Goal: Obtain resource: Download file/media

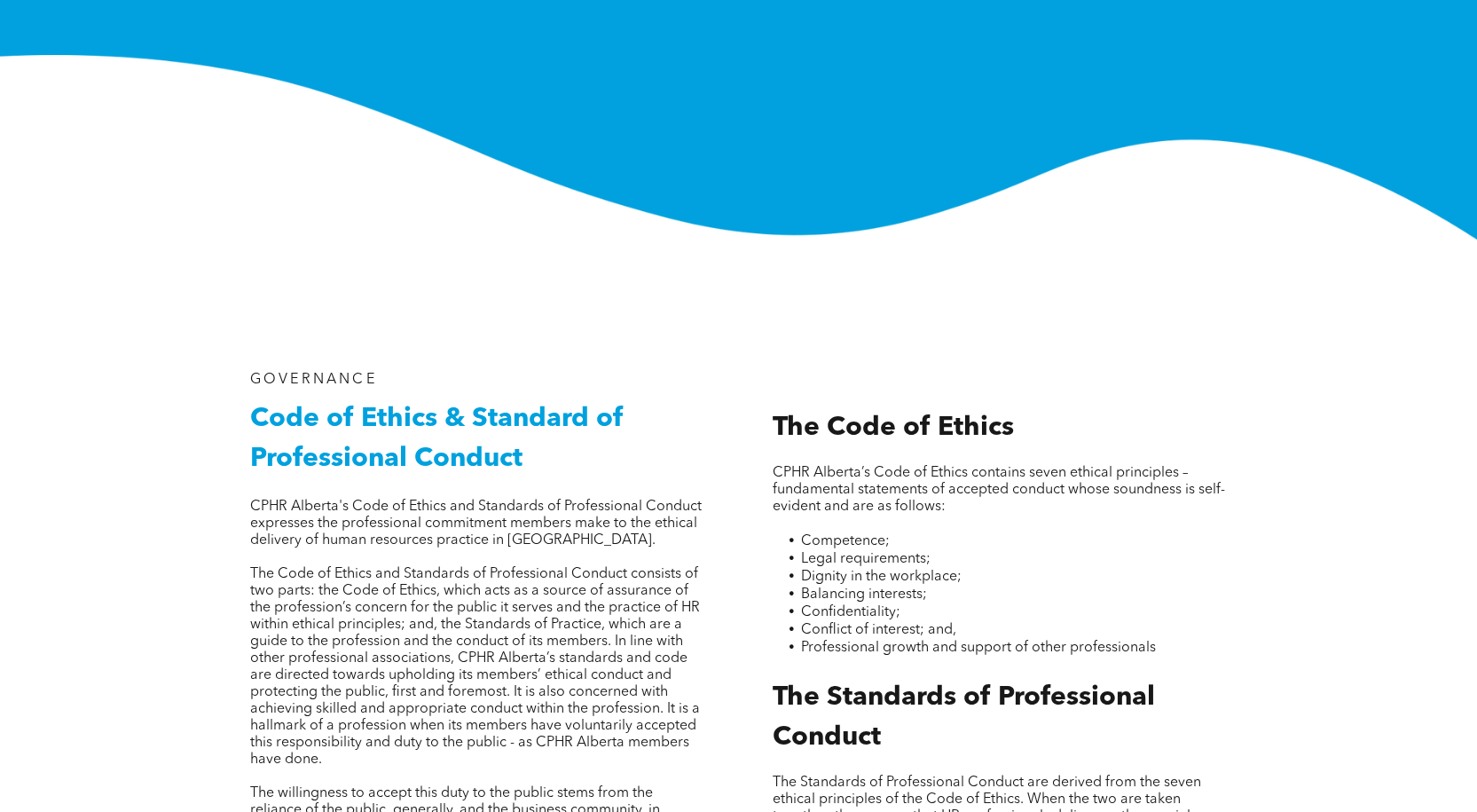
scroll to position [355, 0]
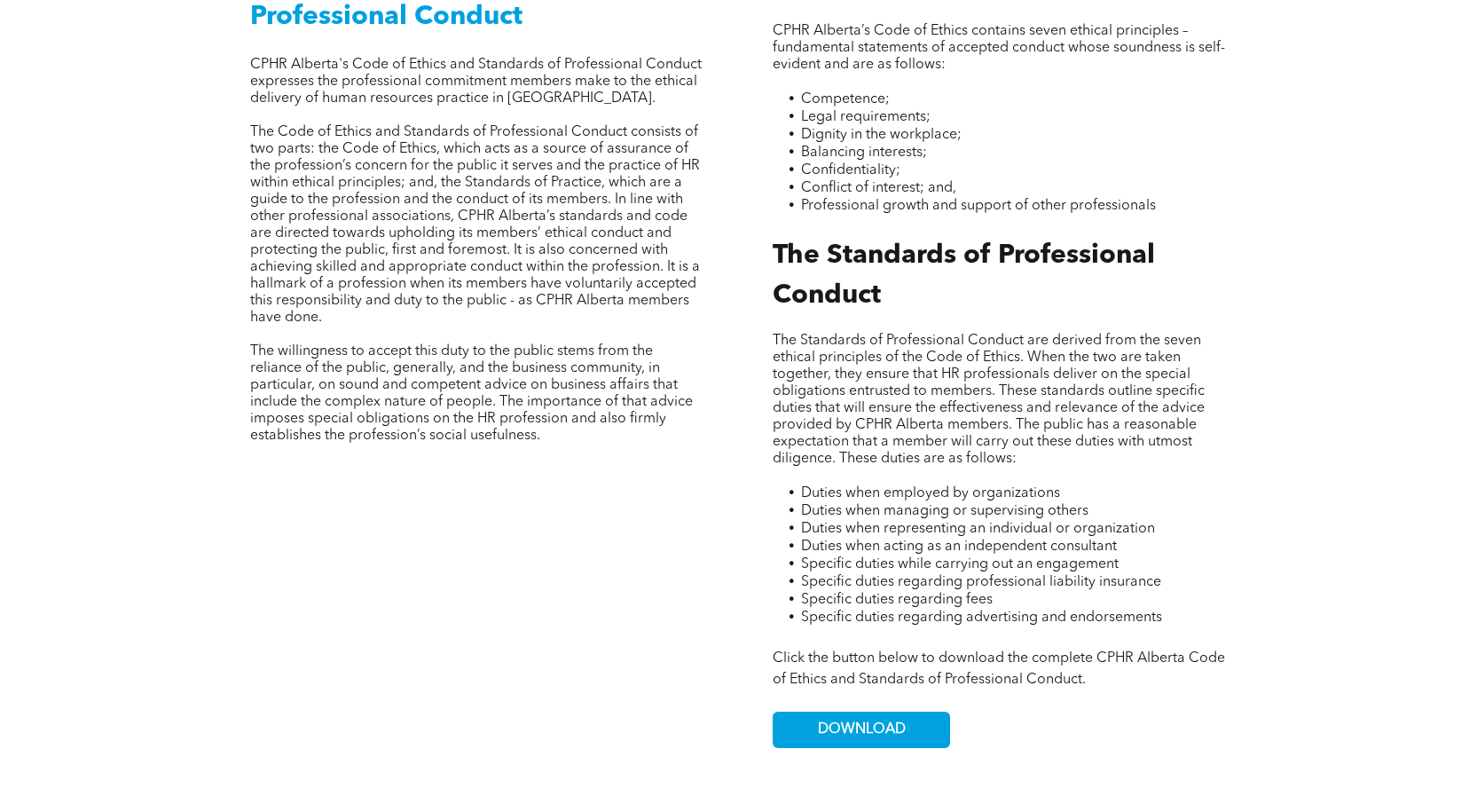
scroll to position [975, 0]
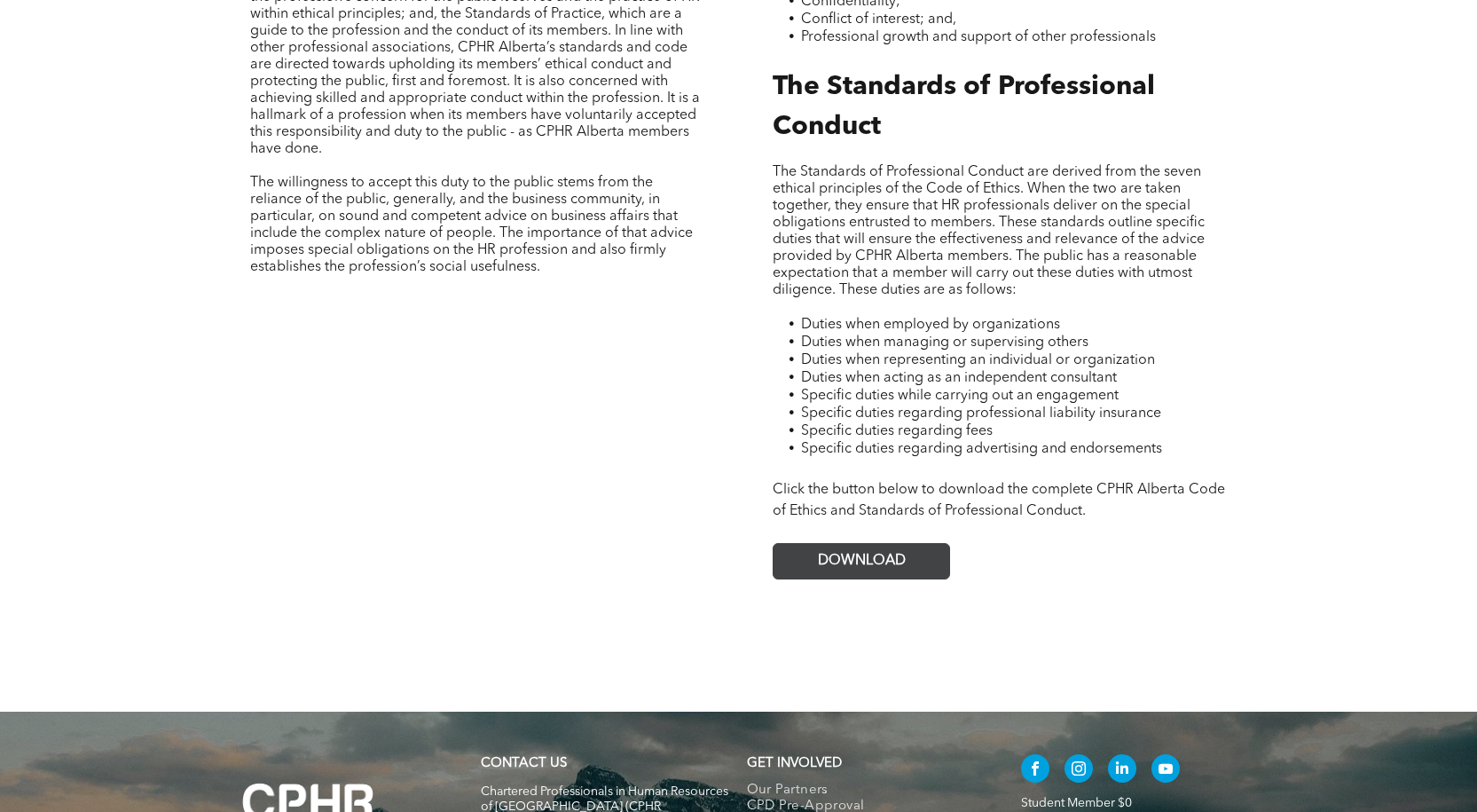
click at [803, 549] on link "DOWNLOAD" at bounding box center [861, 560] width 177 height 37
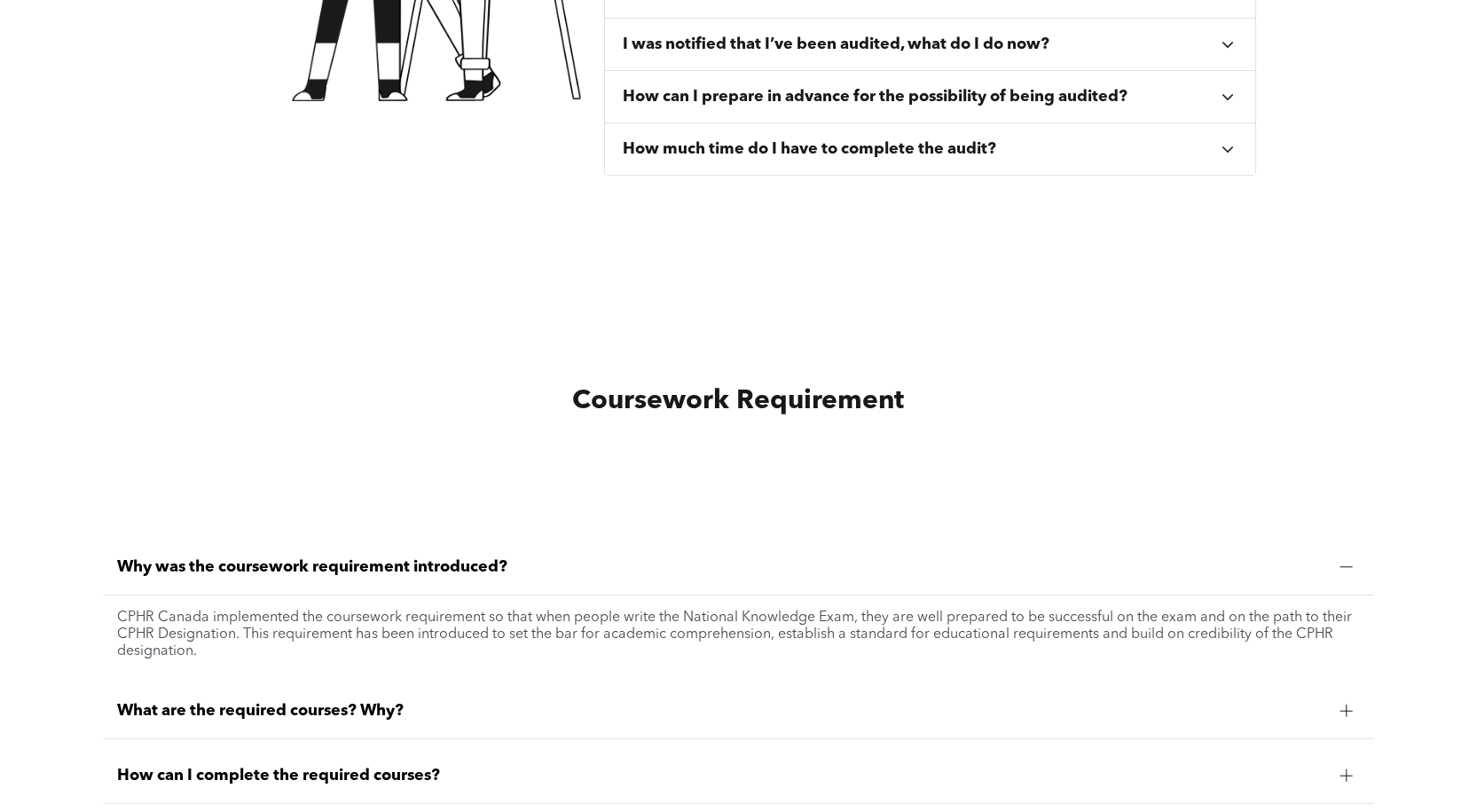
scroll to position [1419, 0]
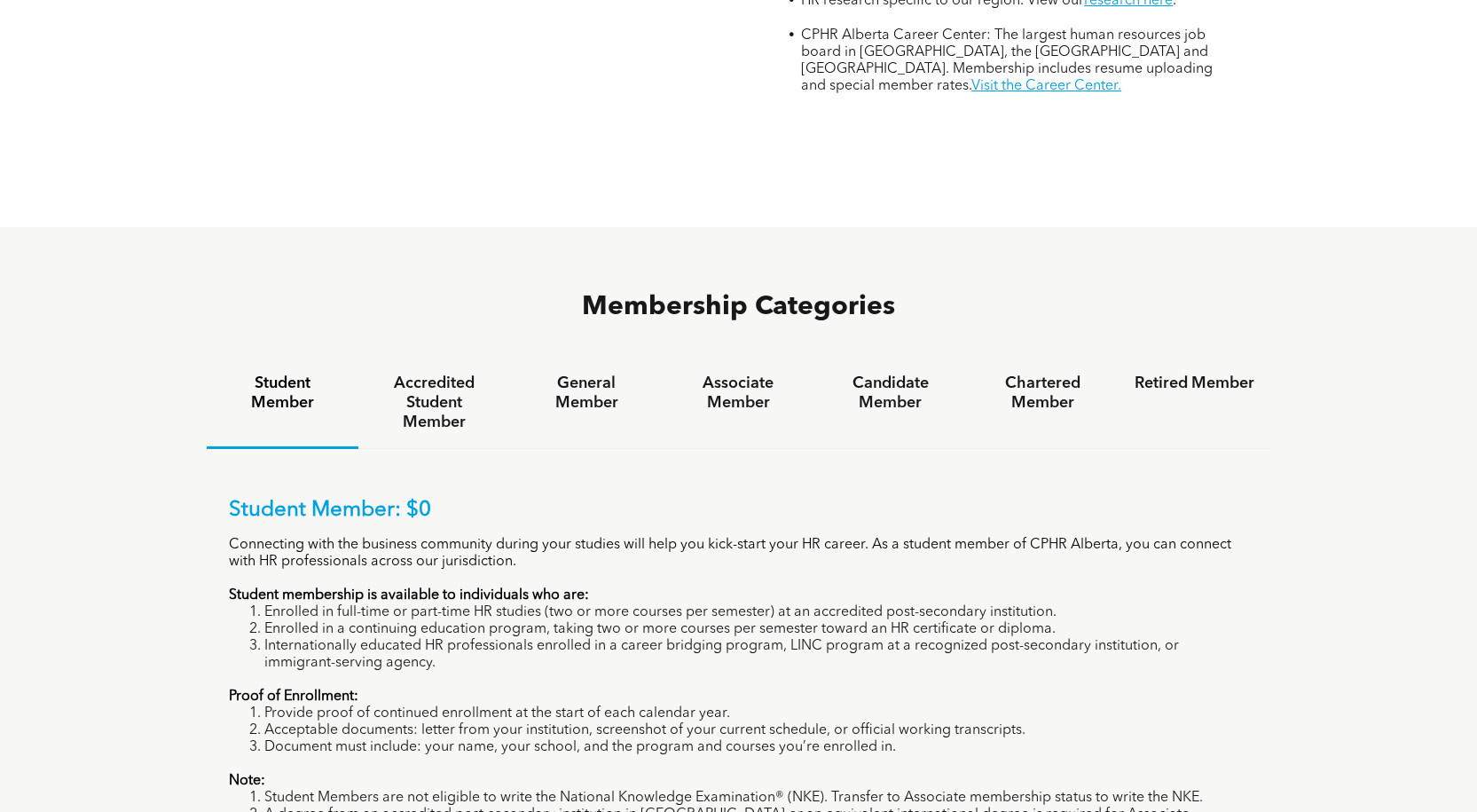
scroll to position [975, 0]
click at [876, 372] on h4 "Candidate Member" at bounding box center [890, 391] width 120 height 39
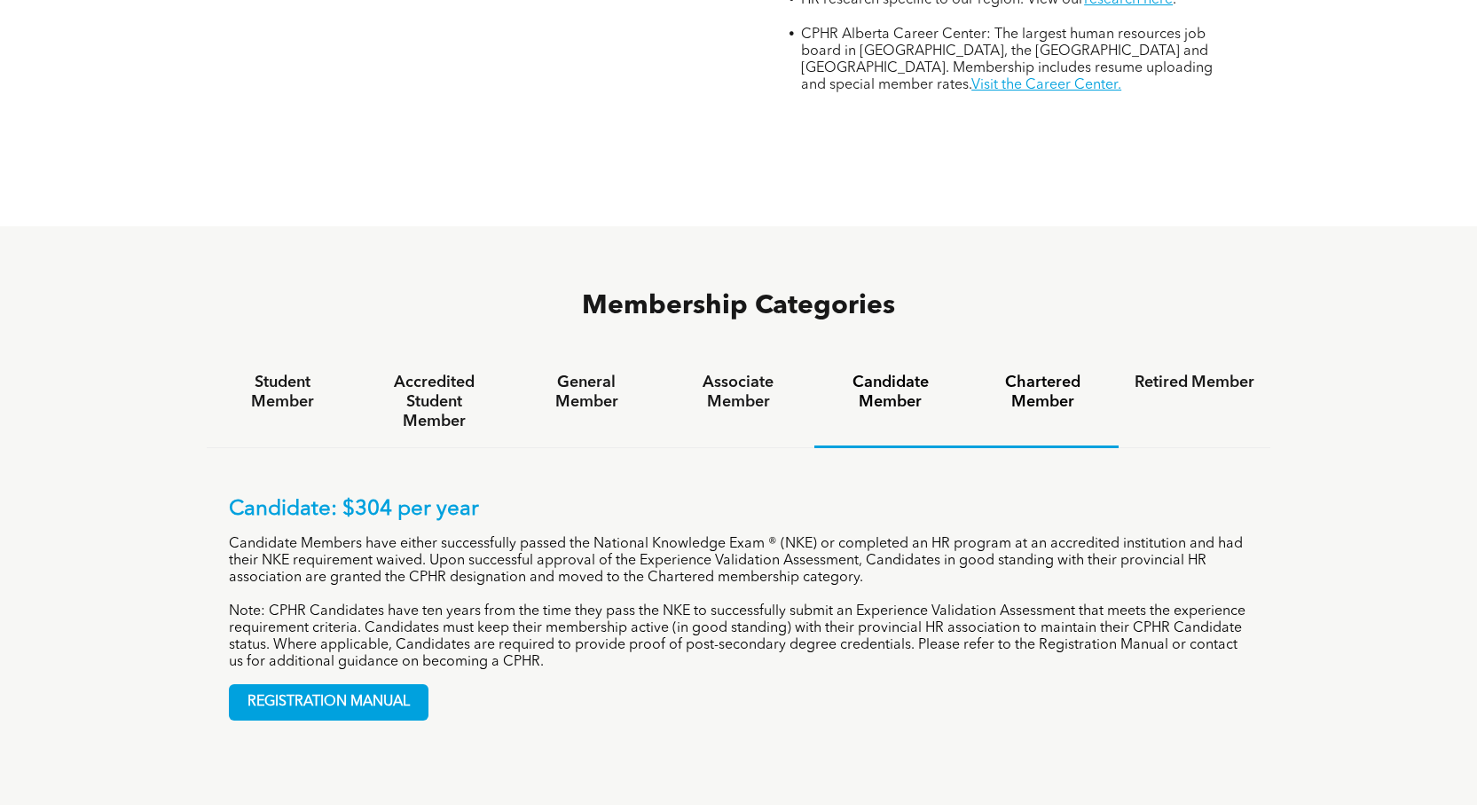
click at [1076, 372] on h4 "Chartered Member" at bounding box center [1042, 391] width 120 height 39
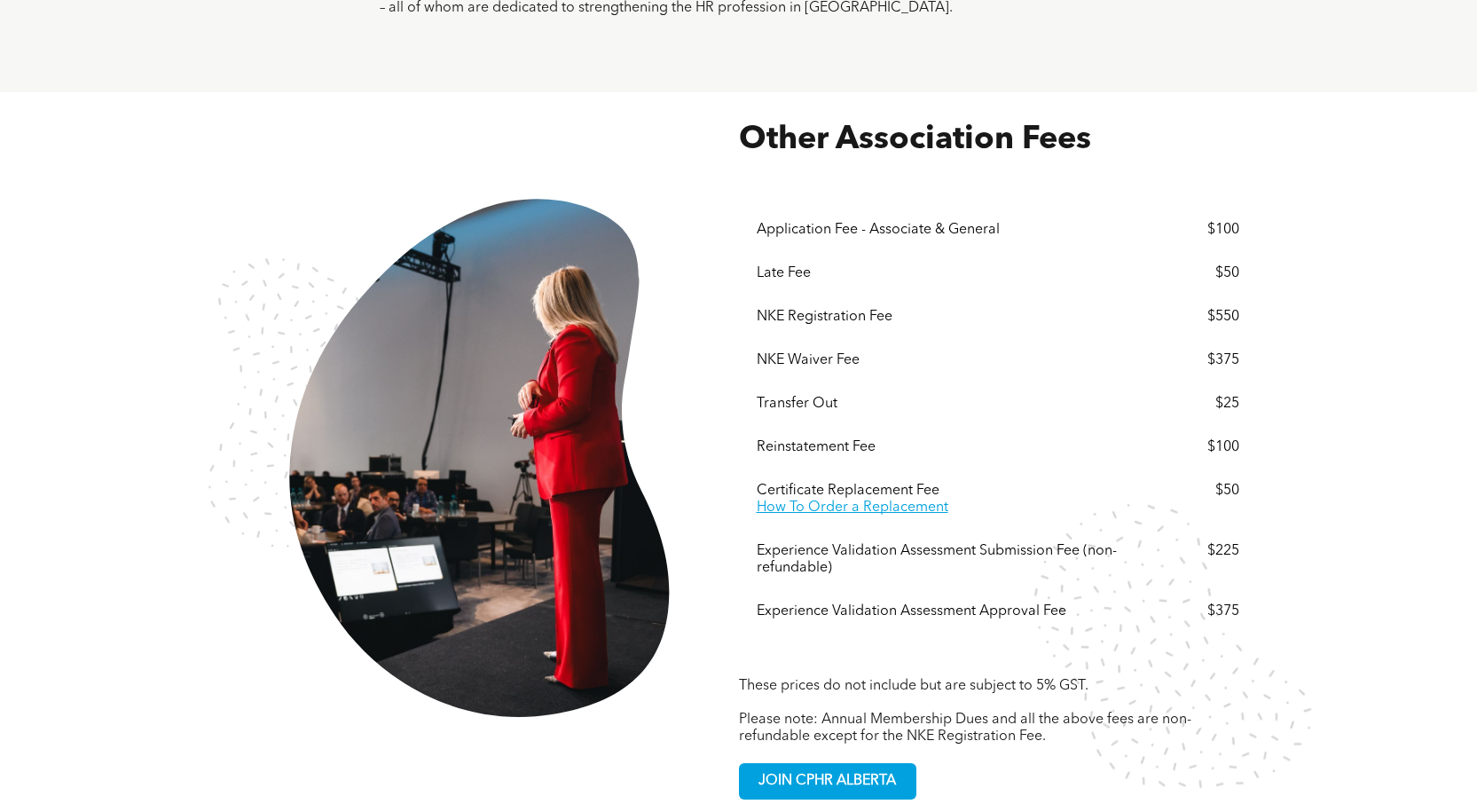
scroll to position [2927, 0]
